Goal: Subscribe to service/newsletter

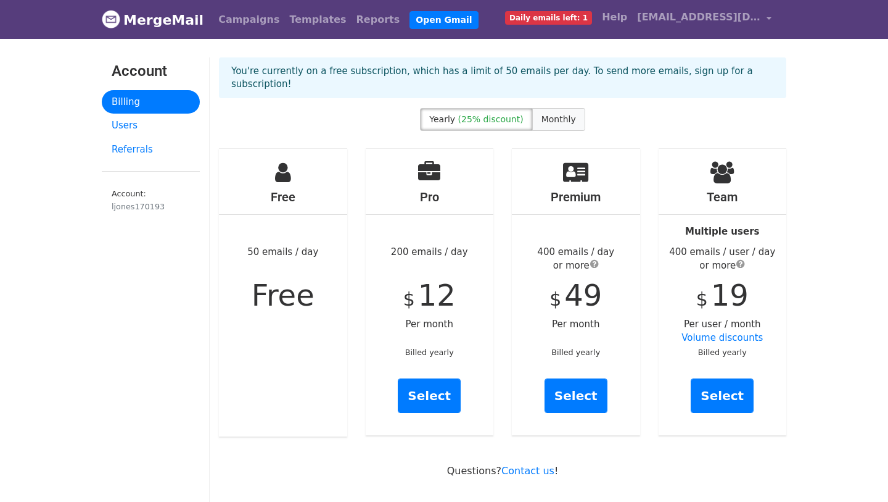
click at [556, 114] on span "Monthly" at bounding box center [559, 119] width 35 height 10
click at [419, 389] on link "Select" at bounding box center [429, 395] width 63 height 35
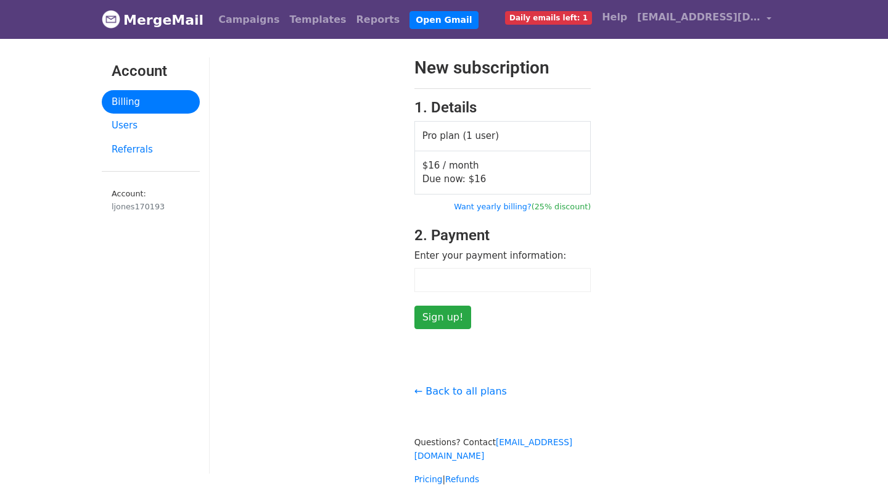
click at [455, 275] on iframe at bounding box center [503, 280] width 164 height 10
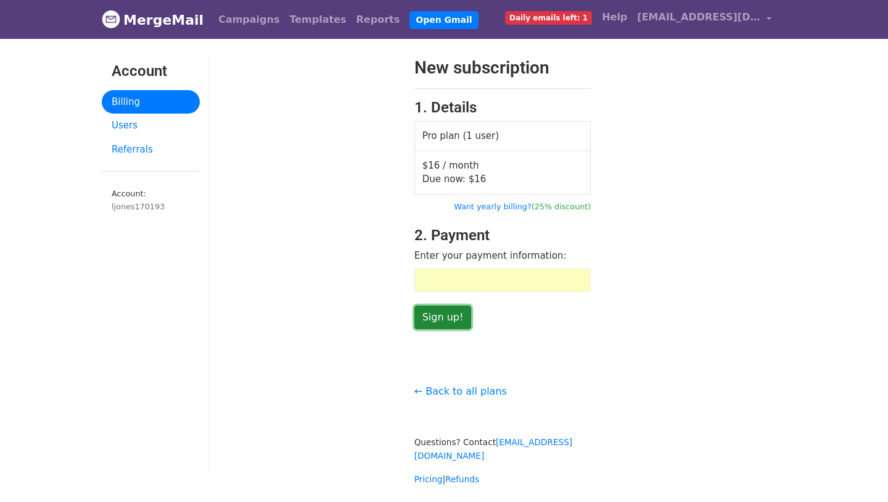
click at [432, 318] on input "Sign up!" at bounding box center [443, 316] width 57 height 23
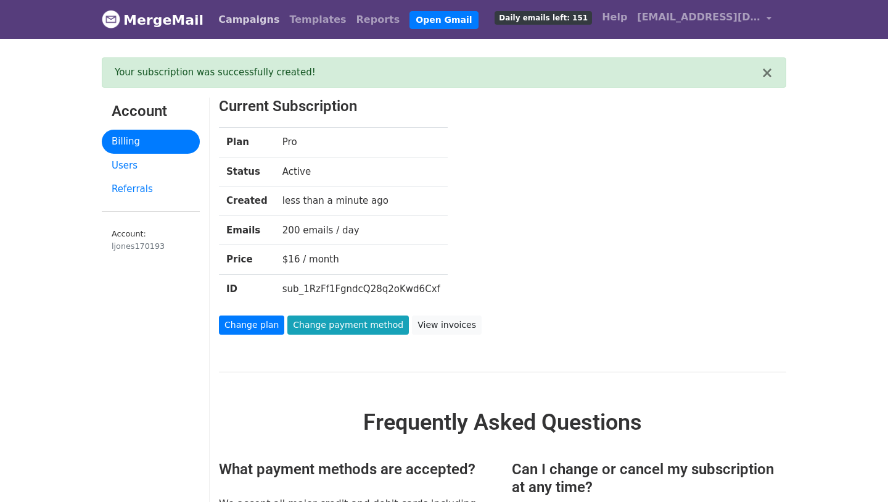
click at [251, 24] on link "Campaigns" at bounding box center [248, 19] width 71 height 25
